Goal: Task Accomplishment & Management: Manage account settings

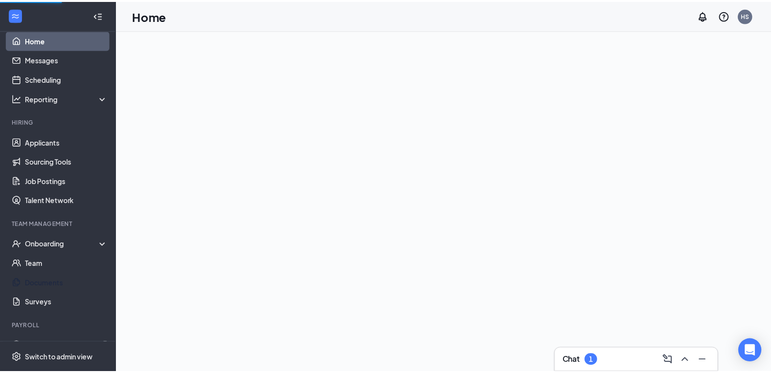
scroll to position [27, 0]
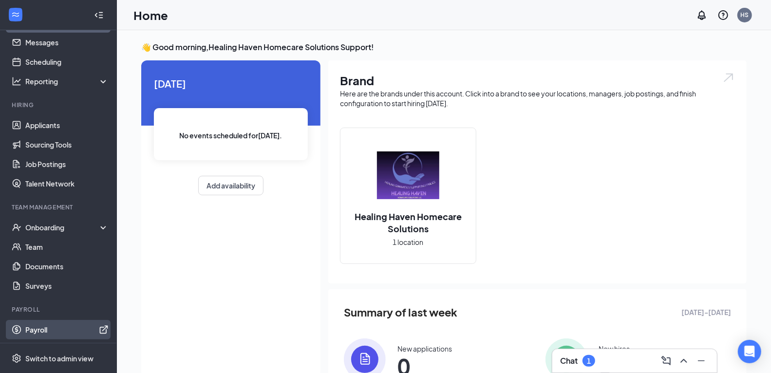
click at [48, 334] on link "Payroll" at bounding box center [66, 329] width 83 height 19
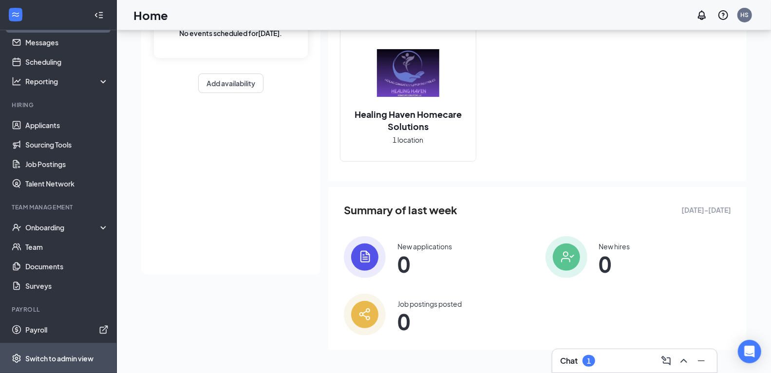
click at [72, 355] on div "Switch to admin view" at bounding box center [59, 358] width 68 height 10
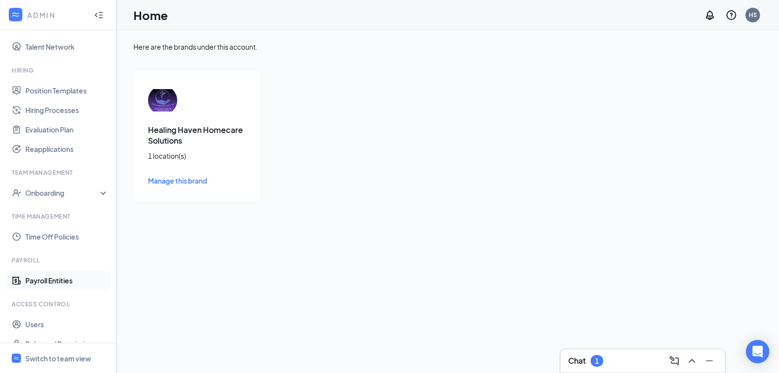
scroll to position [202, 0]
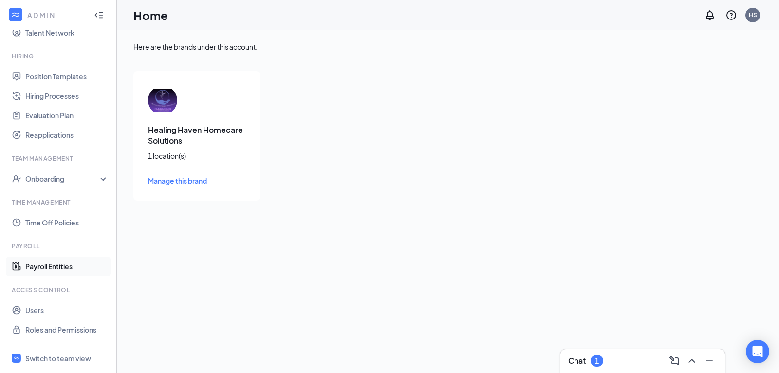
click at [82, 267] on link "Payroll Entities" at bounding box center [66, 266] width 83 height 19
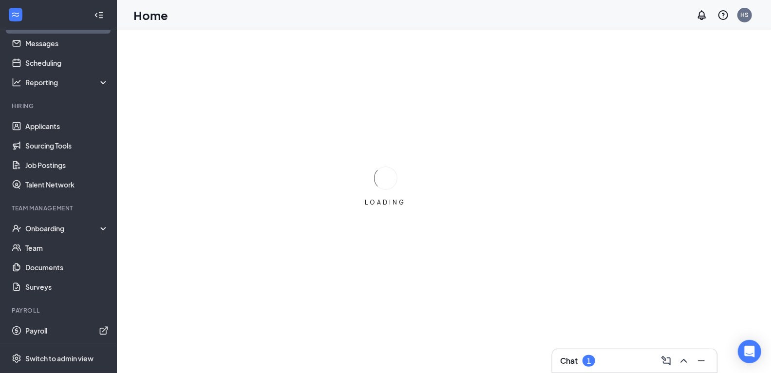
scroll to position [27, 0]
click at [46, 327] on link "Payroll" at bounding box center [66, 329] width 83 height 19
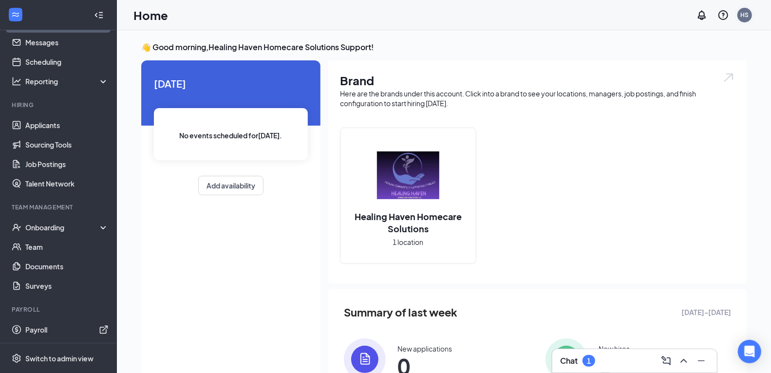
click at [751, 12] on div "HS" at bounding box center [744, 14] width 19 height 19
click at [688, 157] on div "Log out" at bounding box center [695, 159] width 105 height 10
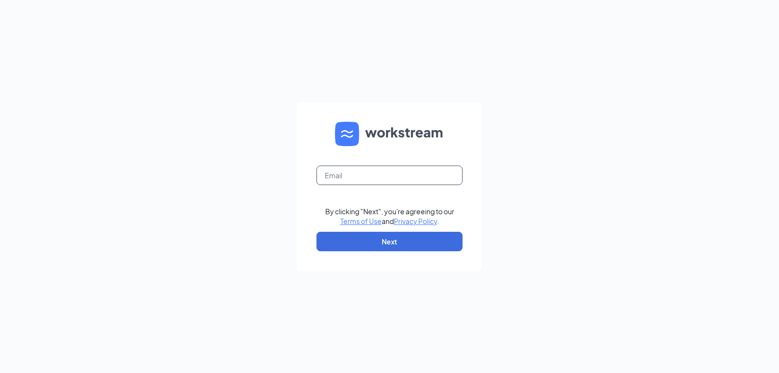
click at [399, 177] on input "text" at bounding box center [389, 175] width 146 height 19
paste input "[PERSON_NAME][EMAIL_ADDRESS][DOMAIN_NAME]"
type input "[PERSON_NAME][EMAIL_ADDRESS][DOMAIN_NAME]"
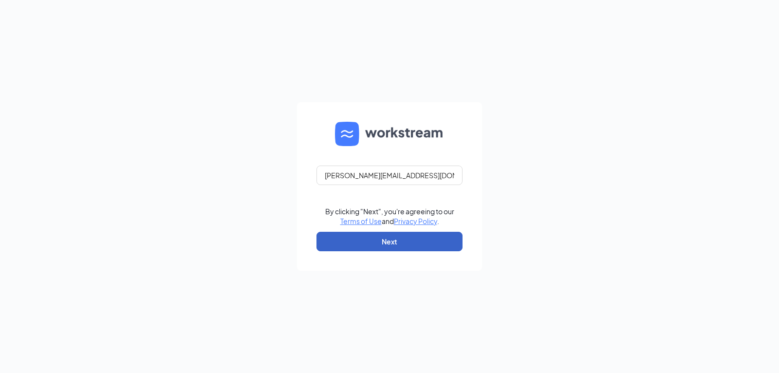
click at [420, 248] on button "Next" at bounding box center [389, 241] width 146 height 19
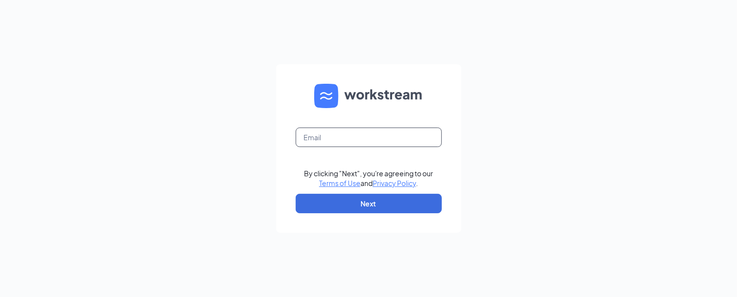
click at [423, 137] on input "text" at bounding box center [368, 137] width 146 height 19
paste input "cherie.espanola+hhh@workstream.is"
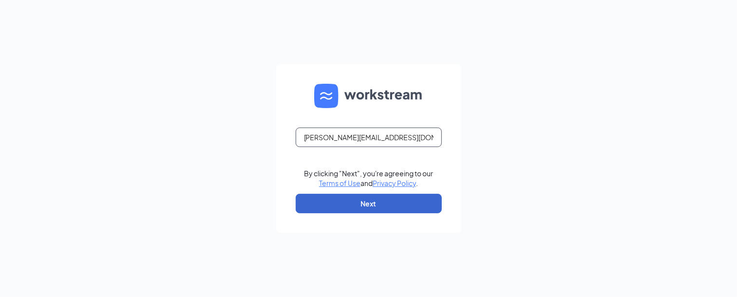
type input "cherie.espanola+hhh@workstream.is"
click at [408, 205] on button "Next" at bounding box center [368, 203] width 146 height 19
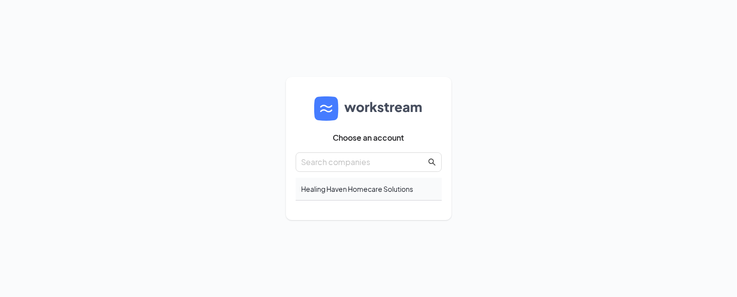
click at [382, 186] on div "Healing Haven Homecare Solutions" at bounding box center [368, 189] width 146 height 23
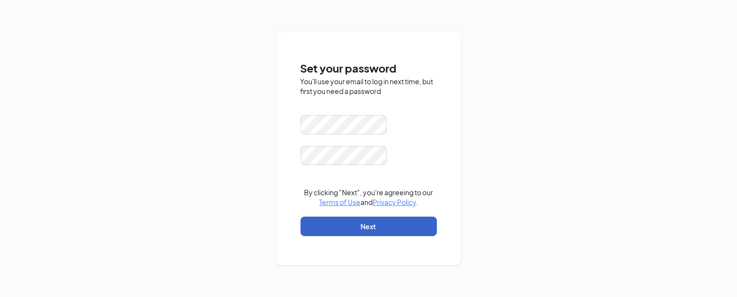
click at [325, 229] on button "Next" at bounding box center [368, 226] width 136 height 19
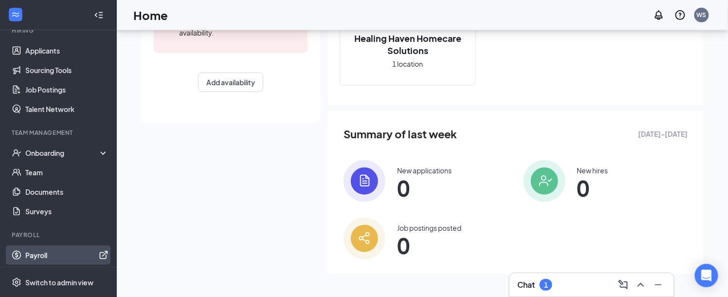
scroll to position [103, 0]
click at [57, 249] on link "Payroll" at bounding box center [66, 253] width 83 height 19
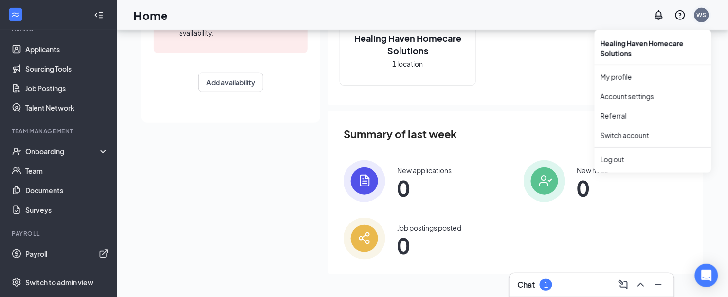
click at [703, 13] on div "WS" at bounding box center [702, 15] width 10 height 8
